Goal: Information Seeking & Learning: Compare options

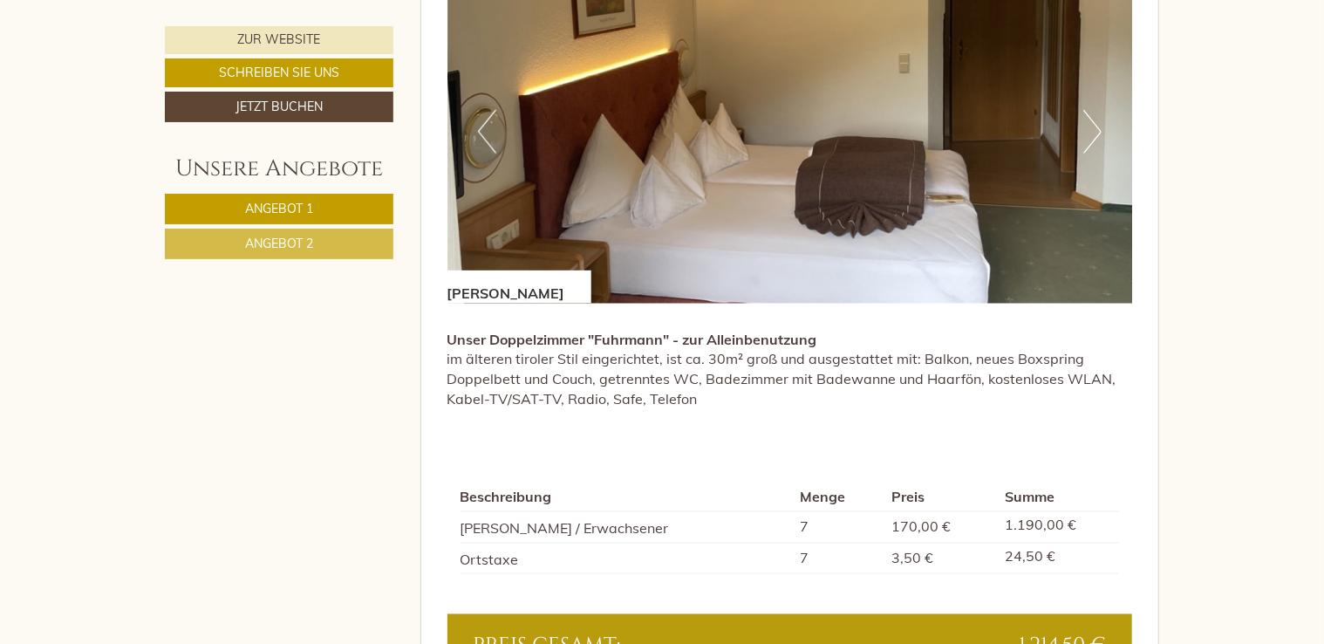
scroll to position [1308, 0]
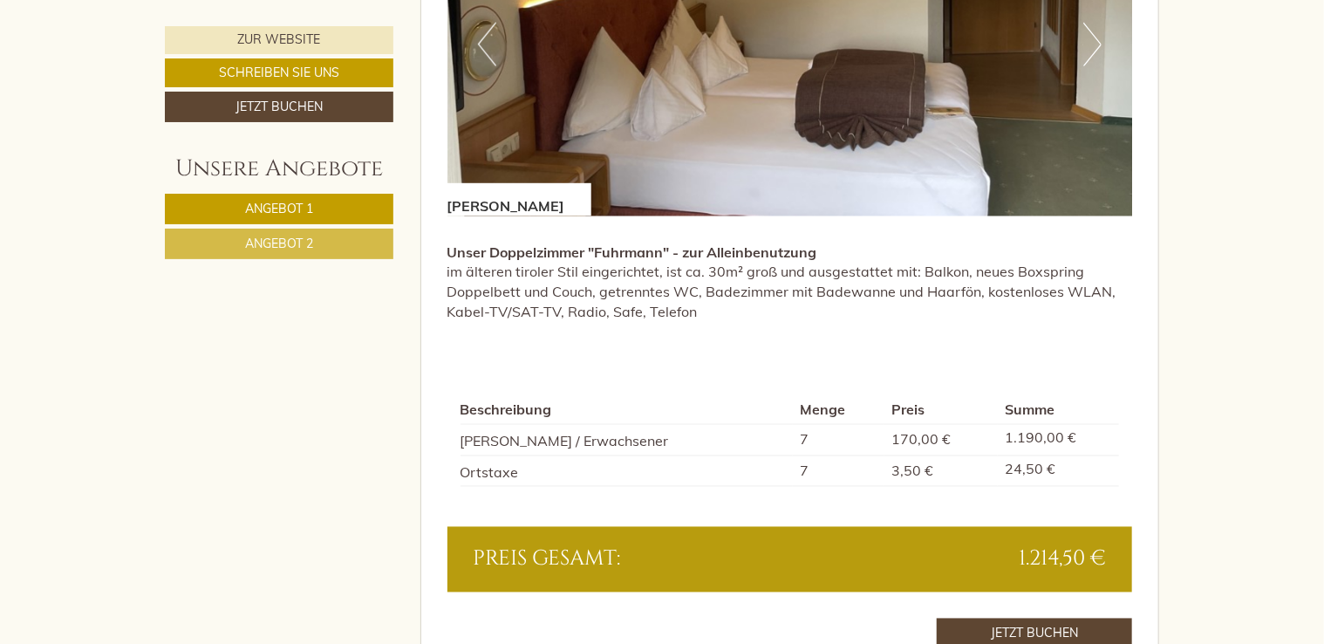
click at [279, 242] on span "Angebot 2" at bounding box center [279, 244] width 68 height 16
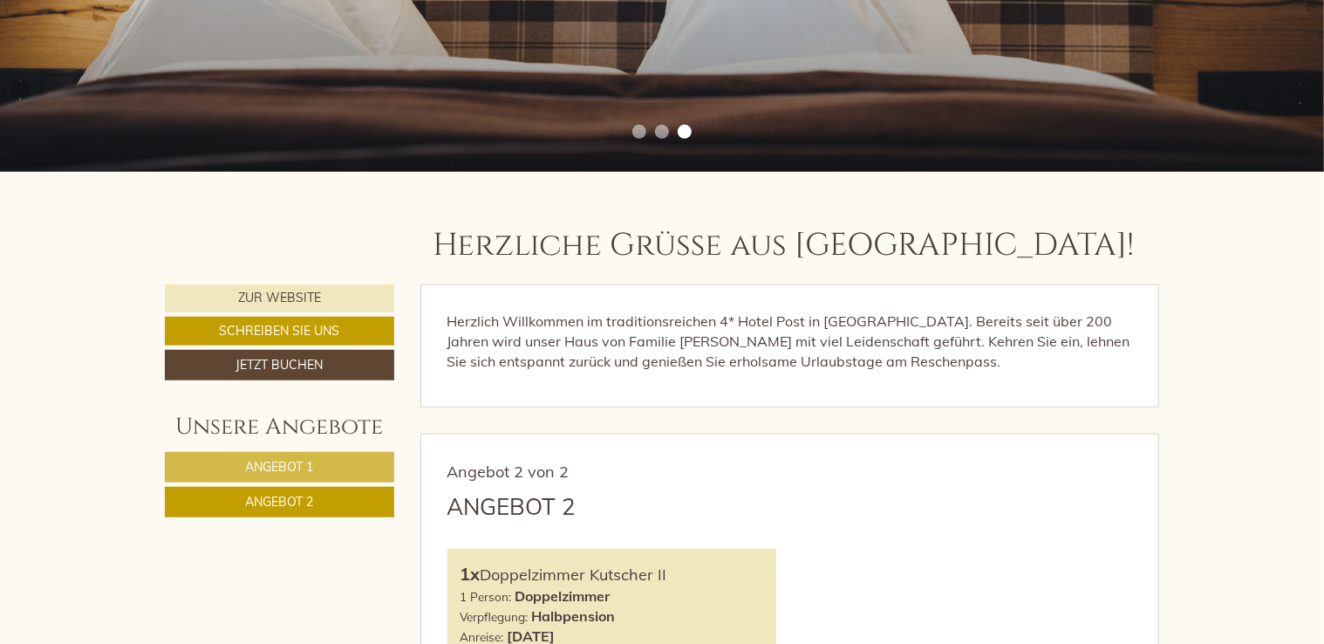
scroll to position [474, 0]
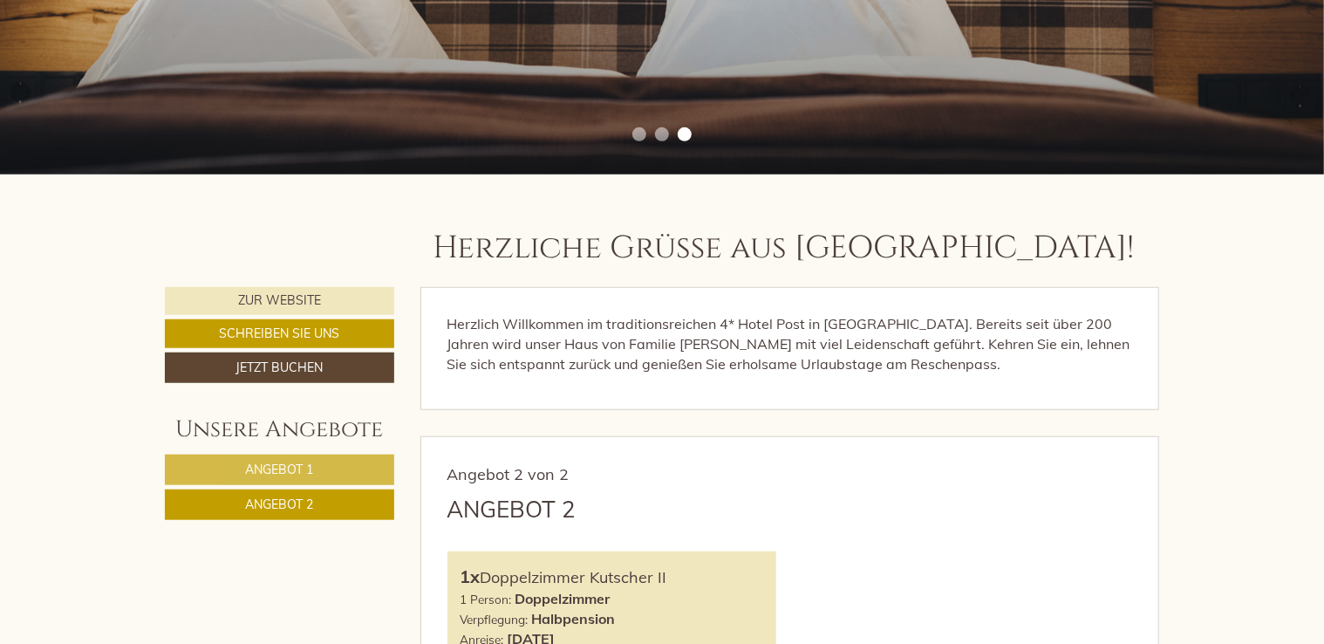
click at [290, 469] on span "Angebot 1" at bounding box center [279, 469] width 68 height 16
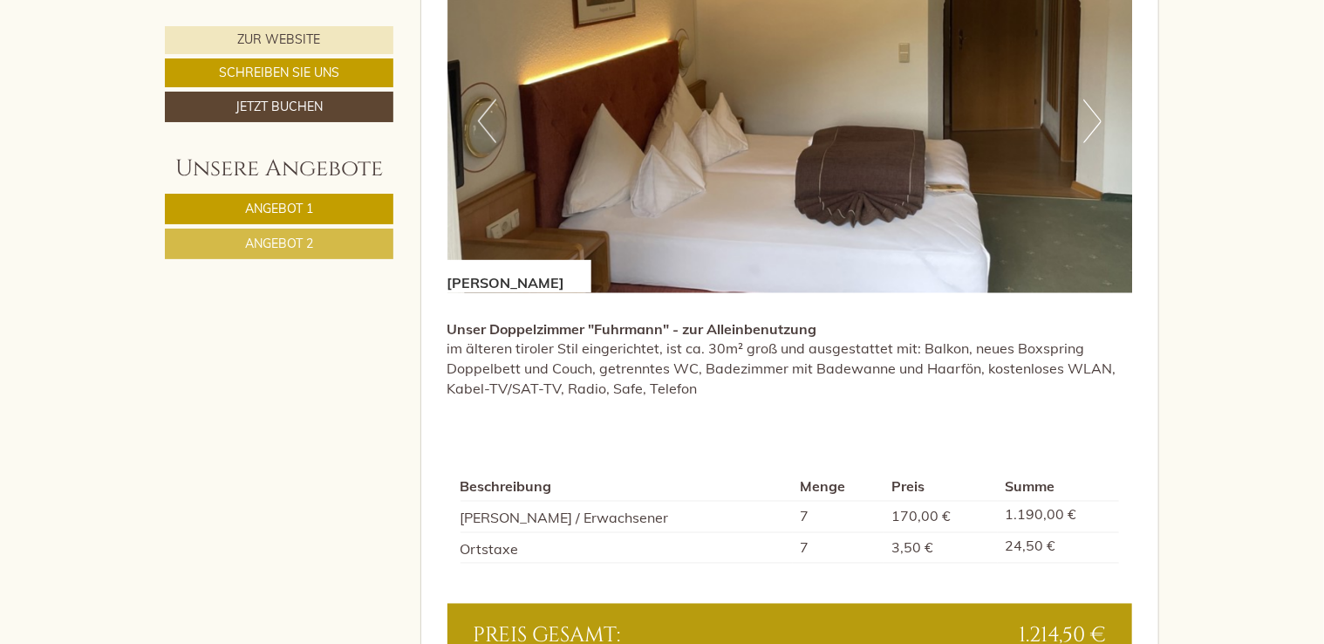
scroll to position [1259, 0]
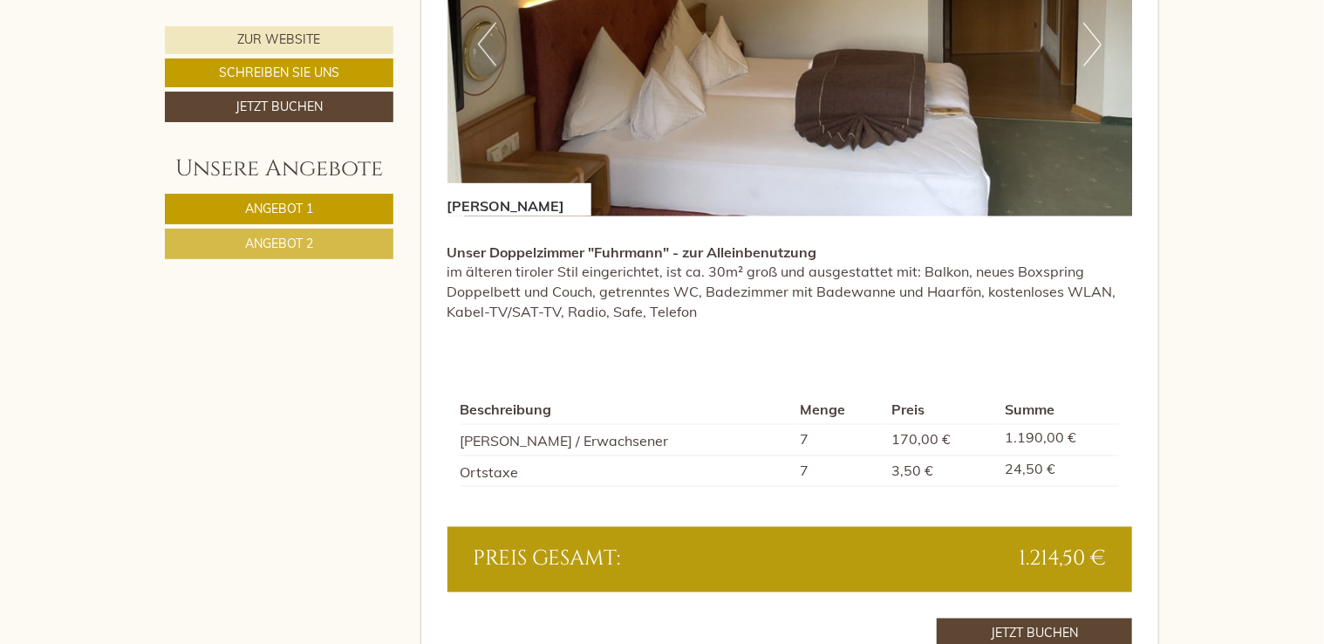
scroll to position [1396, 0]
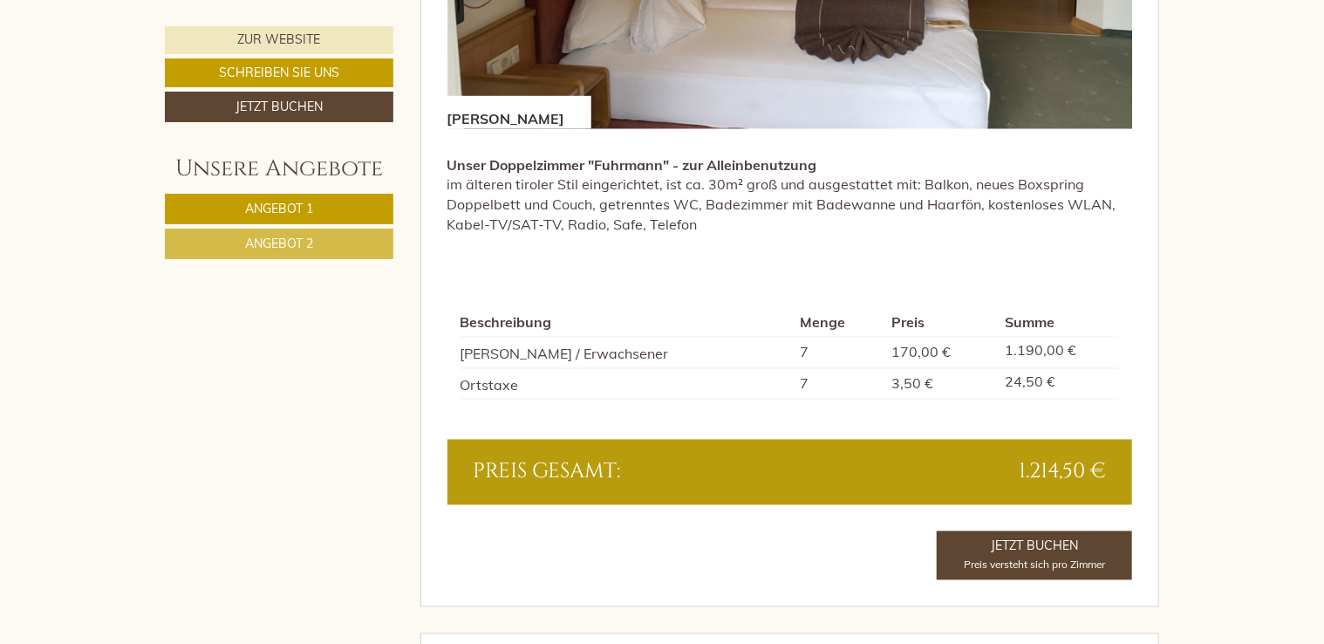
click at [338, 249] on link "Angebot 2" at bounding box center [279, 244] width 229 height 31
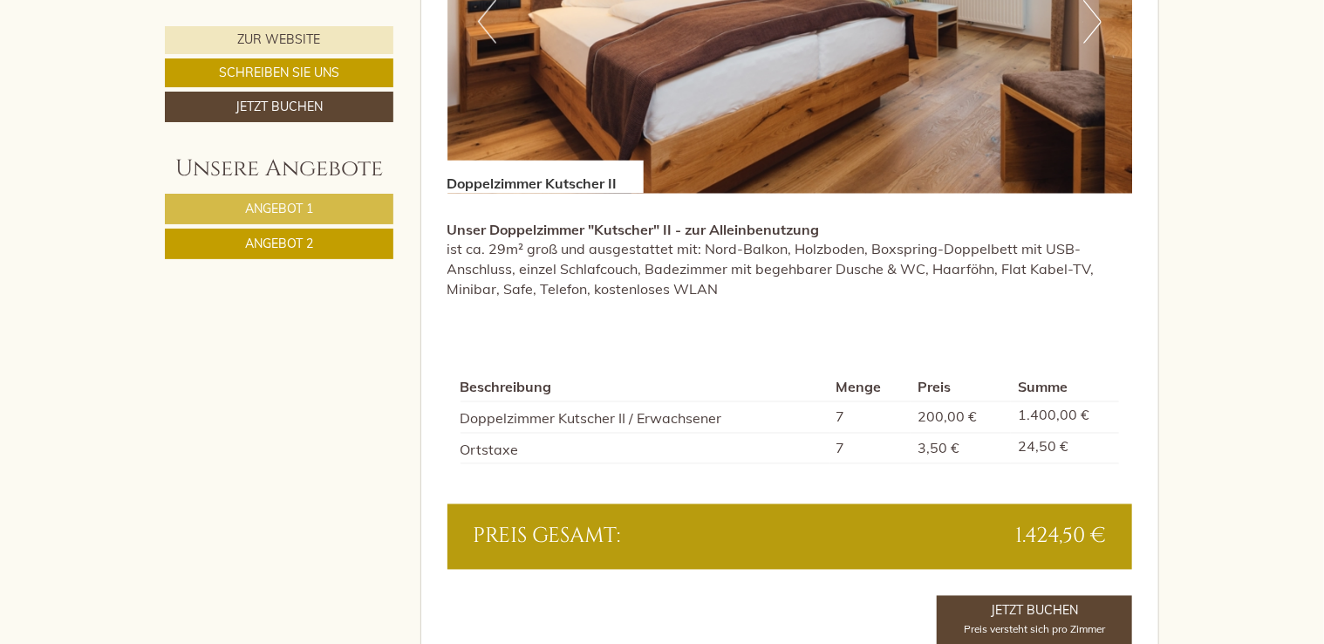
scroll to position [1346, 0]
